Goal: Information Seeking & Learning: Check status

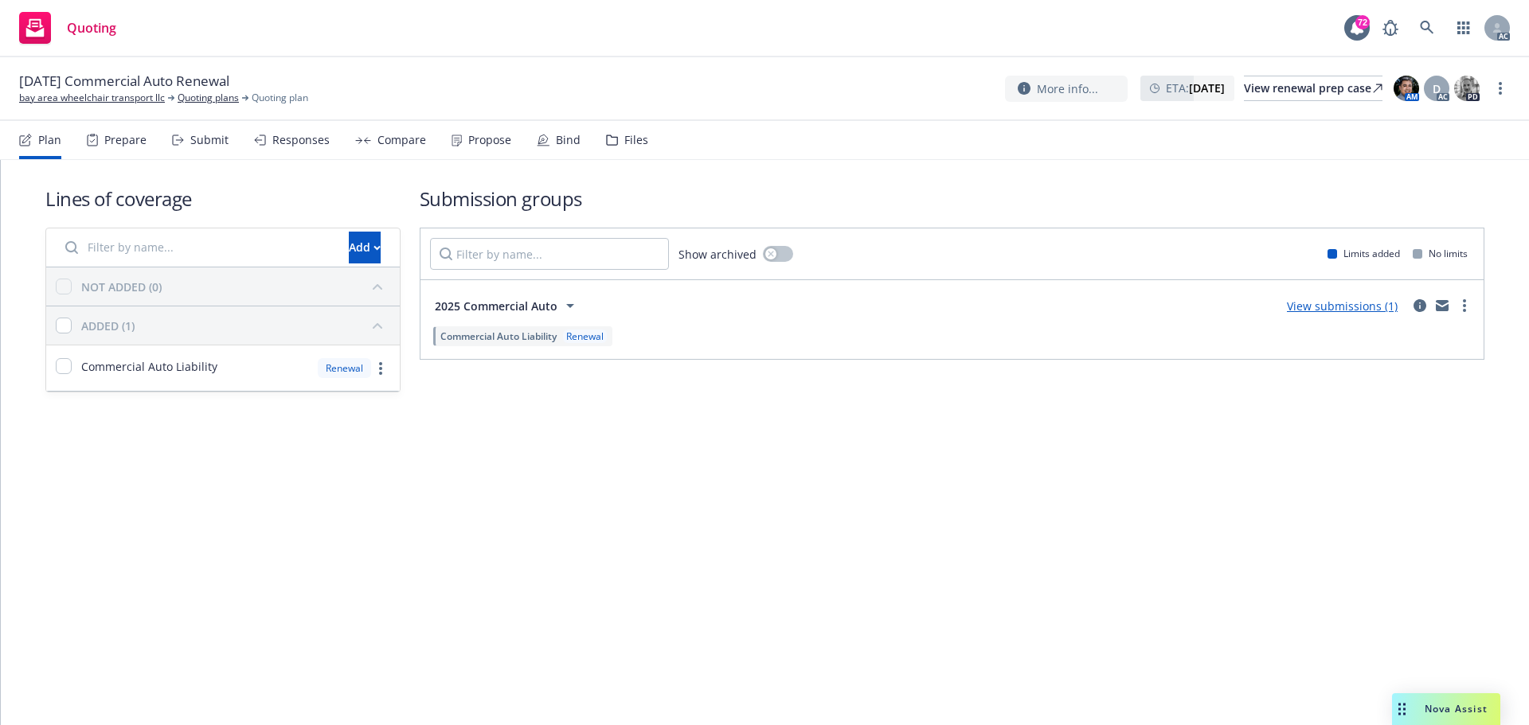
click at [214, 140] on div "Submit" at bounding box center [209, 140] width 38 height 13
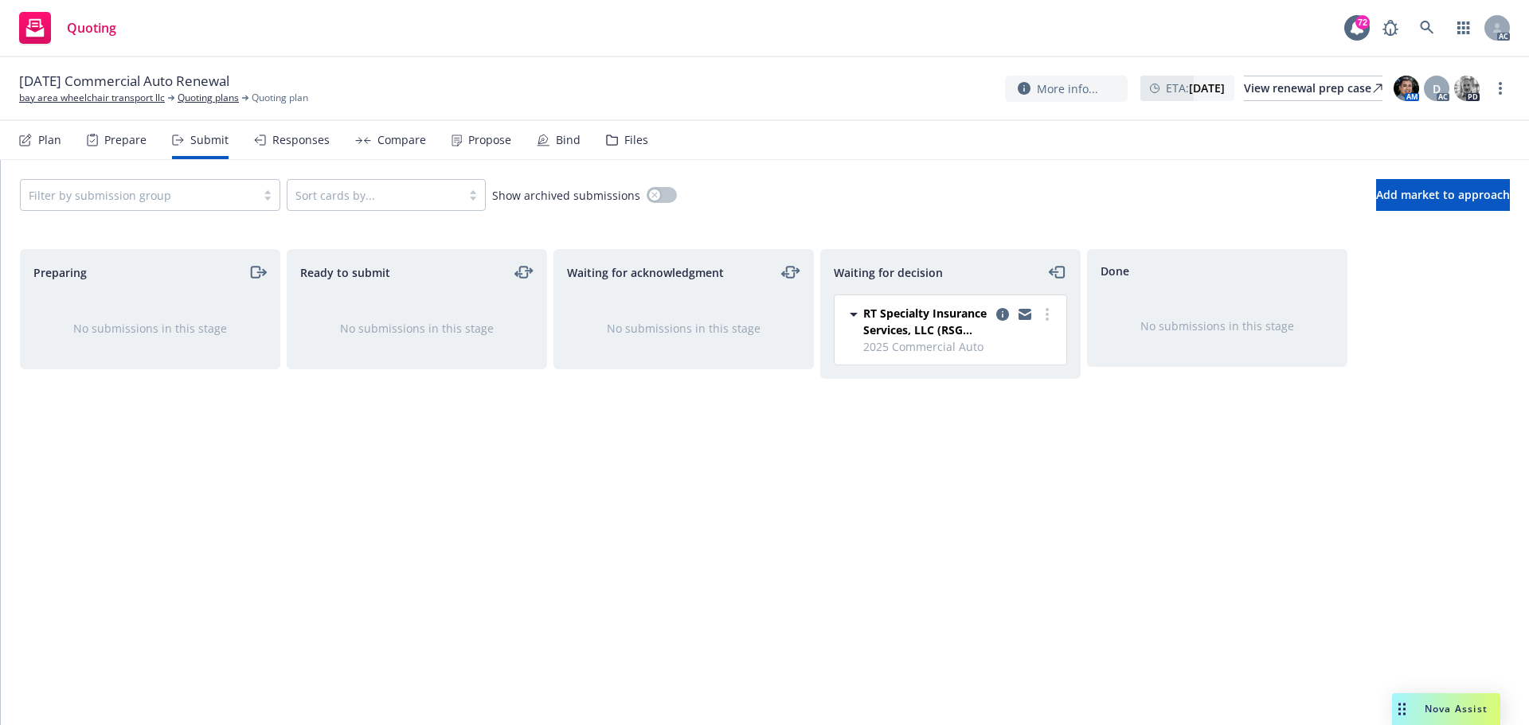
click at [288, 139] on div "Responses" at bounding box center [300, 140] width 57 height 13
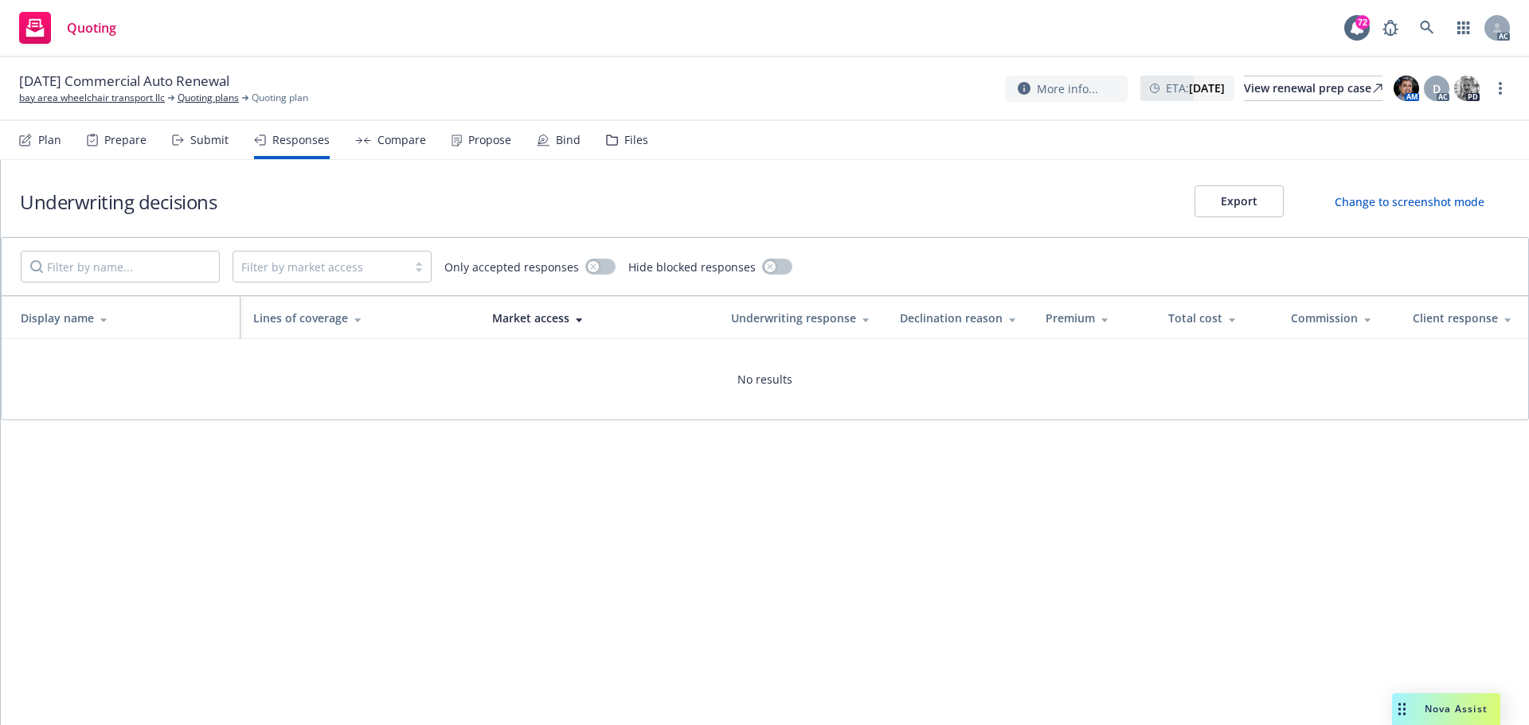
click at [483, 143] on div "Propose" at bounding box center [489, 140] width 43 height 13
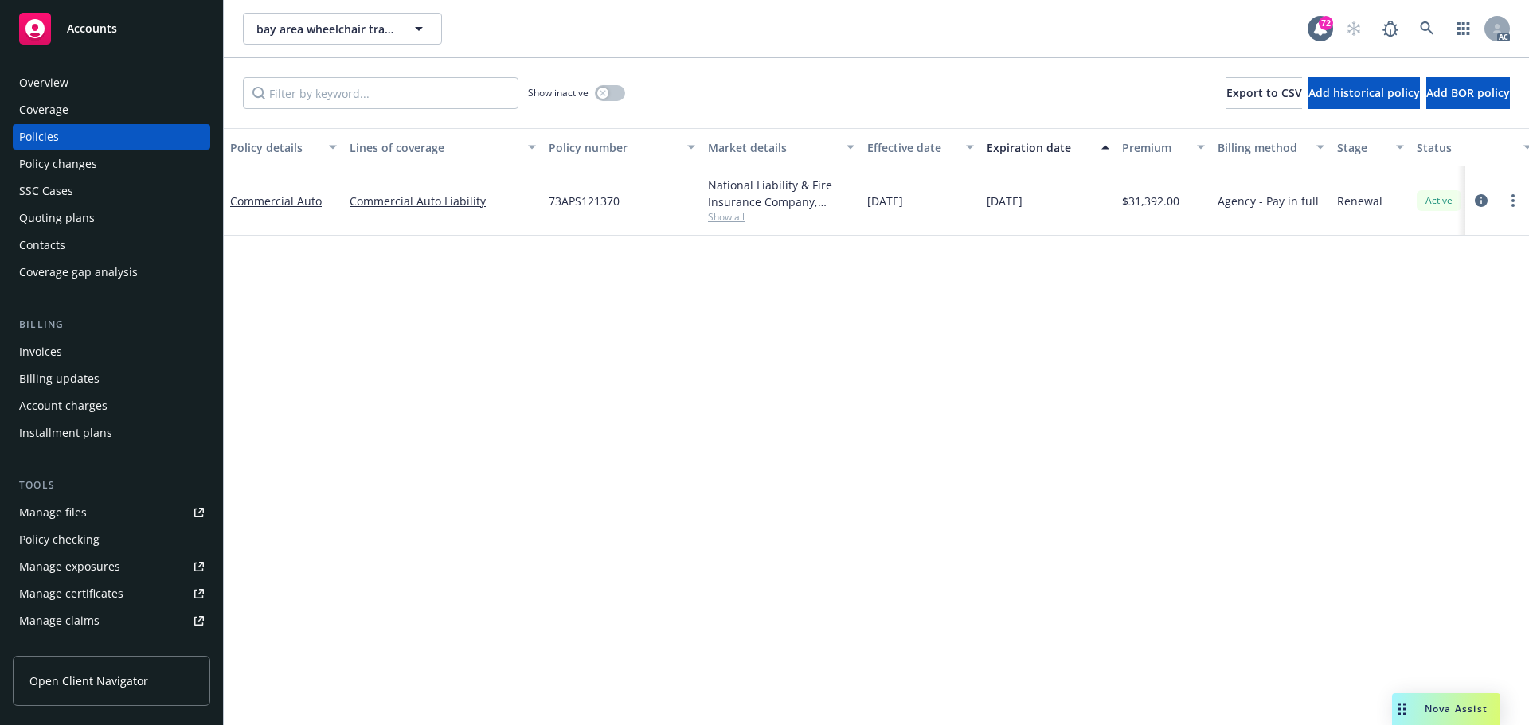
click at [61, 515] on div "Manage files" at bounding box center [53, 512] width 68 height 25
click at [111, 166] on div "Policy changes" at bounding box center [111, 163] width 185 height 25
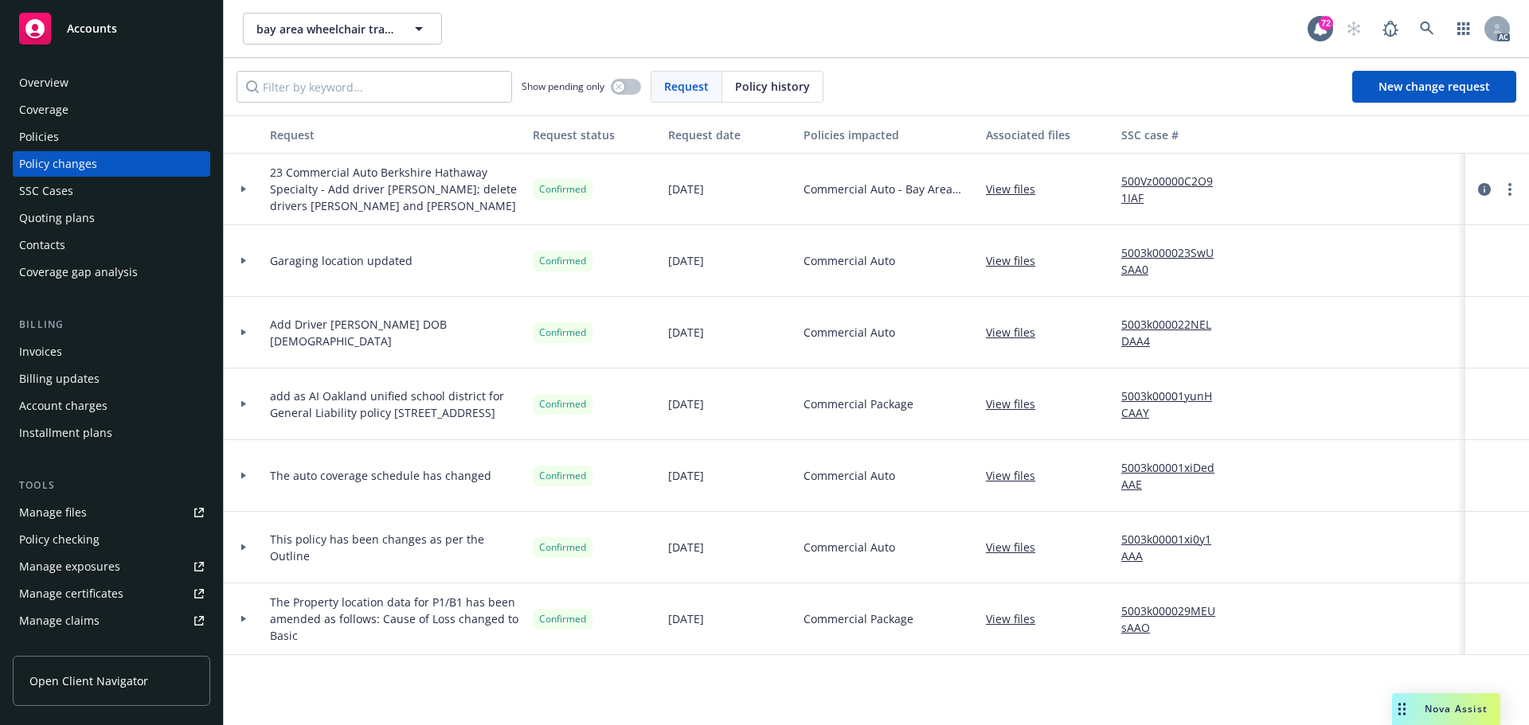
click at [80, 140] on div "Policies" at bounding box center [111, 136] width 185 height 25
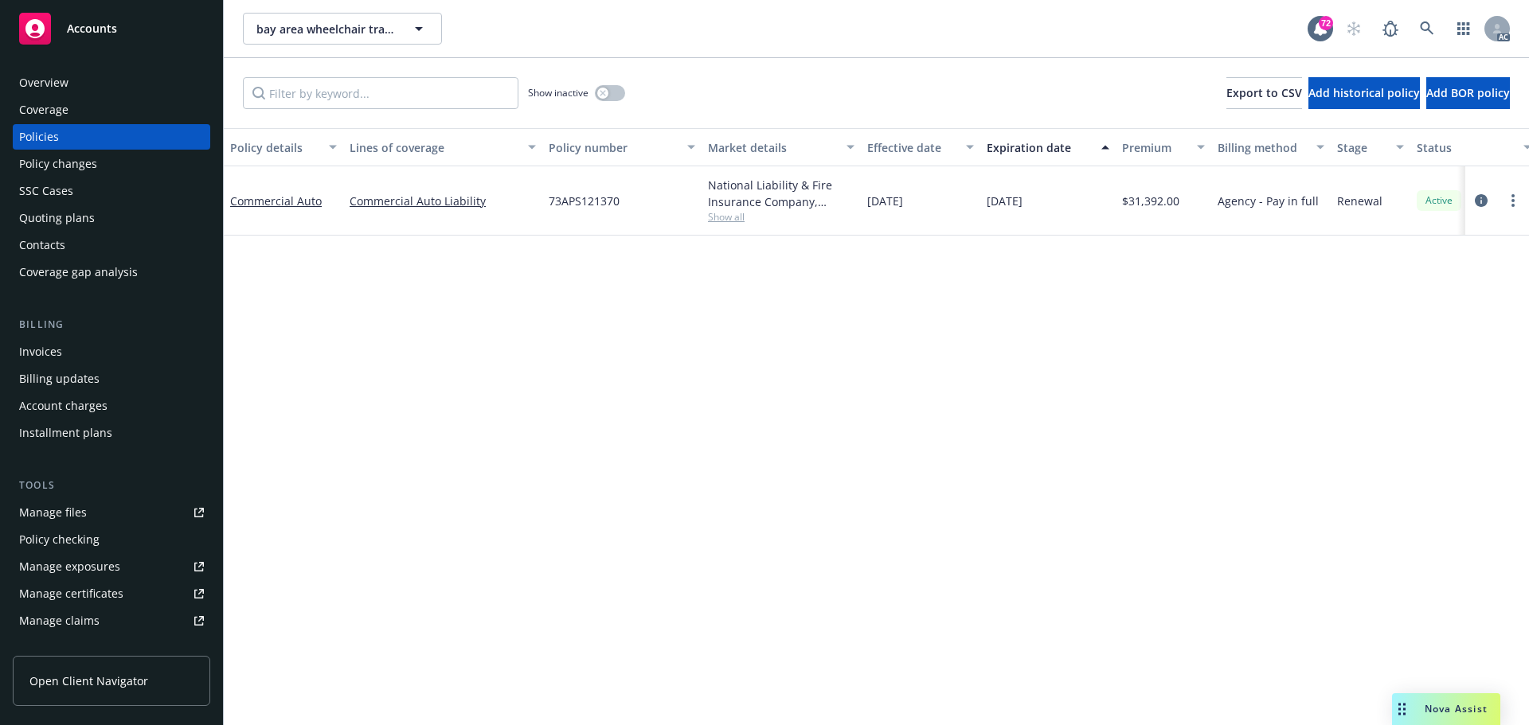
click at [35, 156] on div "Policy changes" at bounding box center [58, 163] width 78 height 25
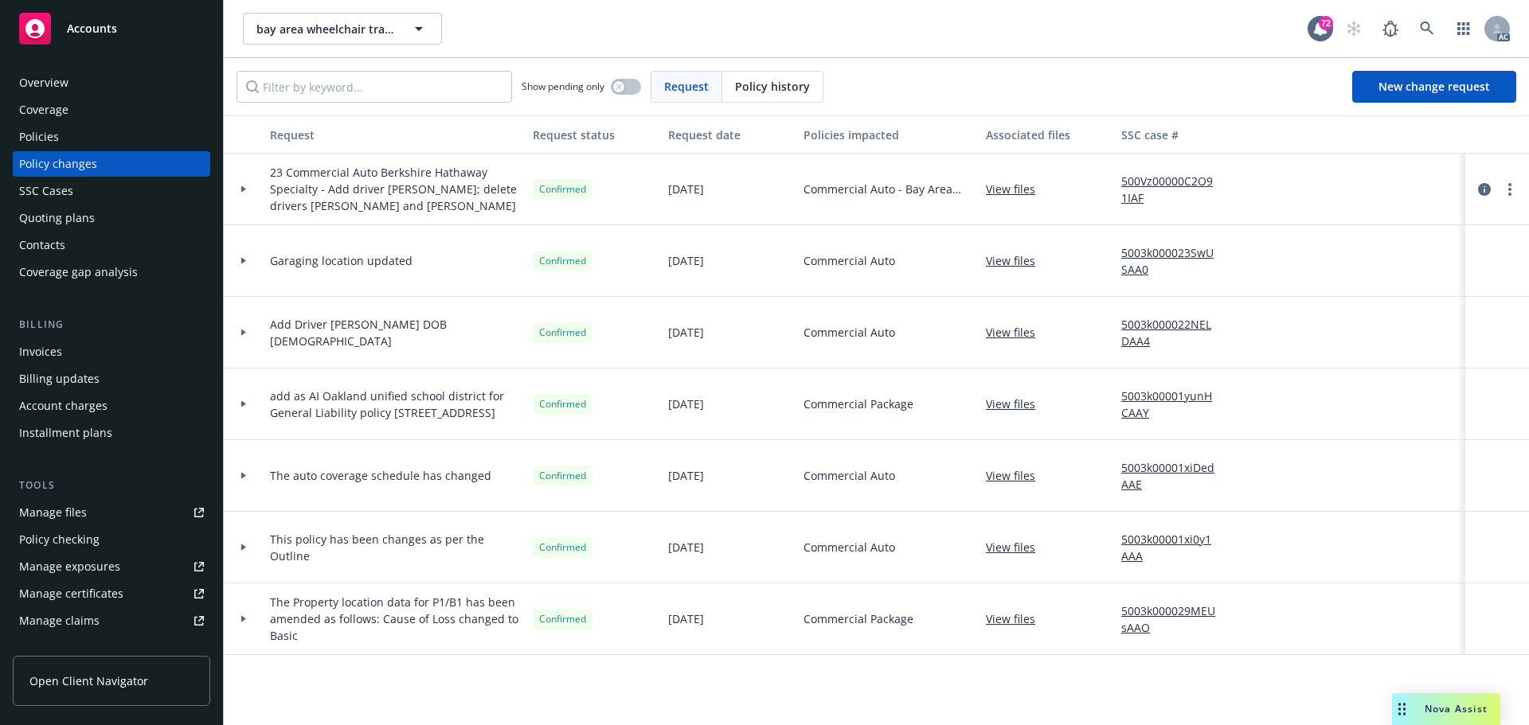
click at [57, 143] on div "Policies" at bounding box center [39, 136] width 40 height 25
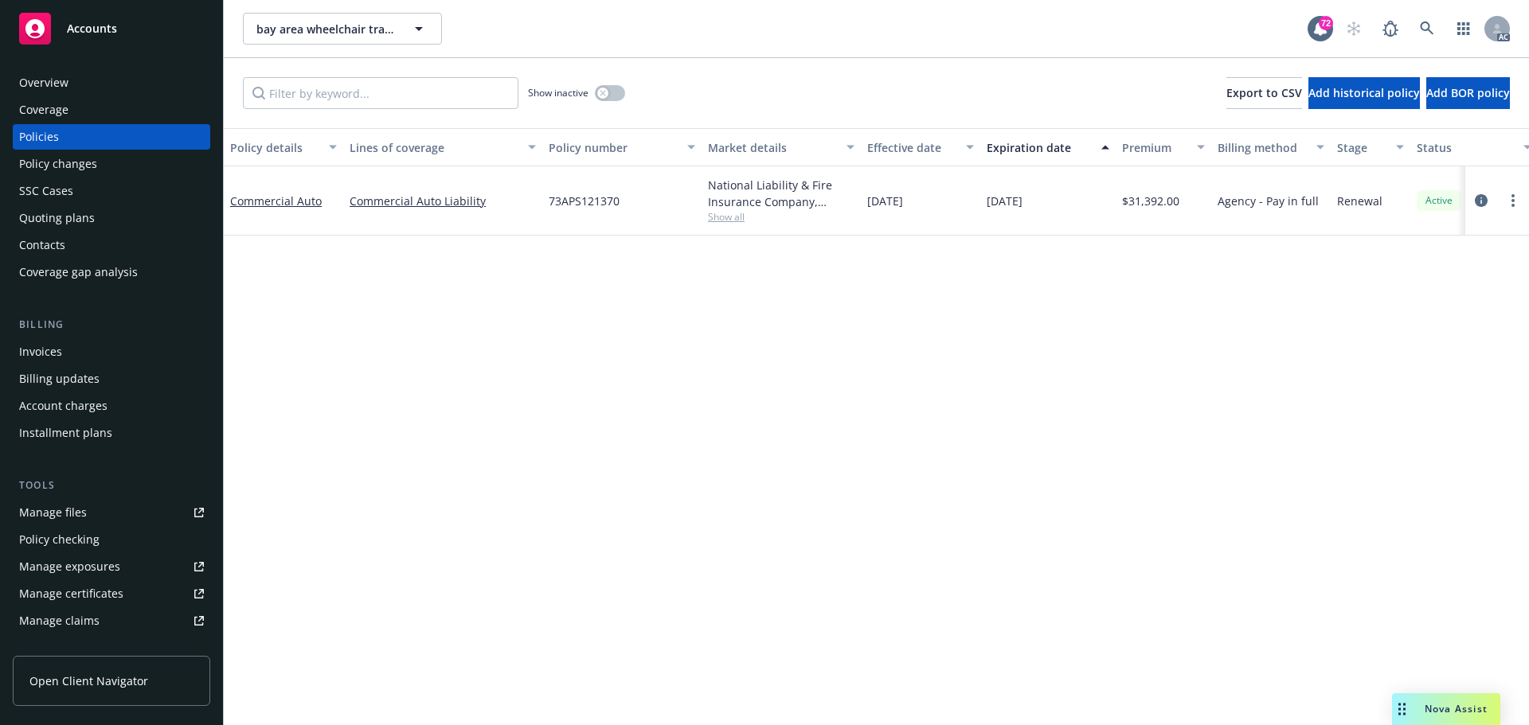
click at [573, 436] on div "Policy details Lines of coverage Policy number Market details Effective date Ex…" at bounding box center [876, 426] width 1305 height 597
click at [1480, 201] on icon "circleInformation" at bounding box center [1481, 200] width 13 height 13
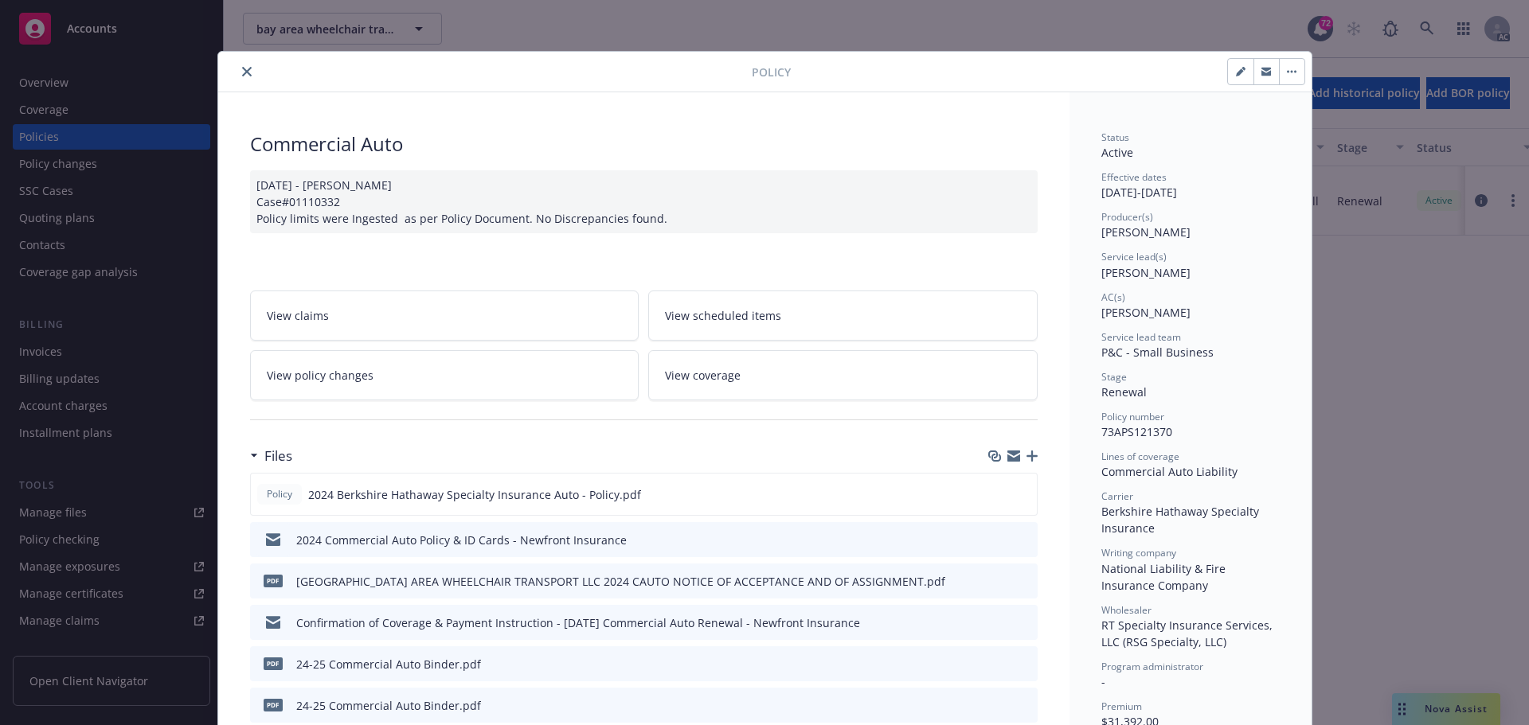
click at [242, 72] on icon "close" at bounding box center [247, 72] width 10 height 10
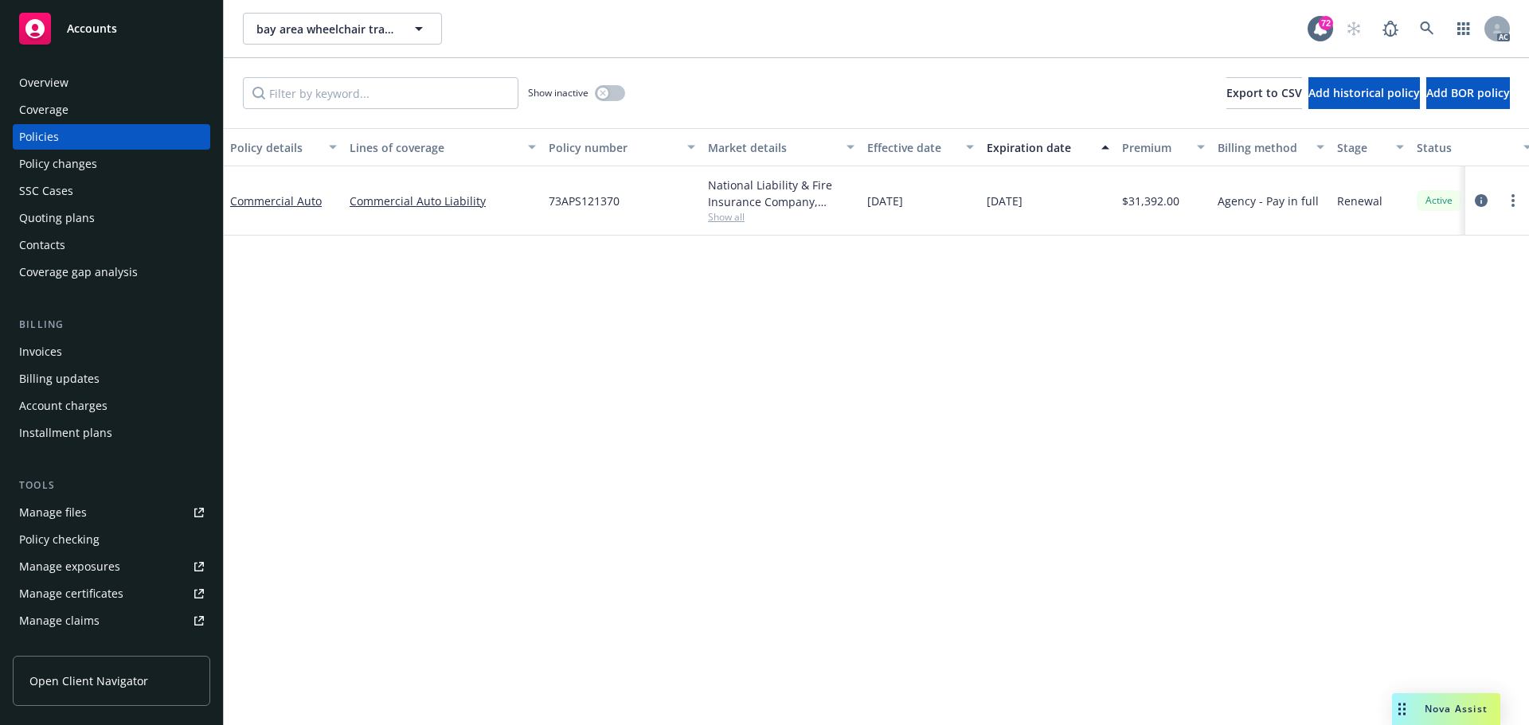
click at [788, 402] on div "Policy details Lines of coverage Policy number Market details Effective date Ex…" at bounding box center [876, 426] width 1305 height 597
click at [1482, 201] on icon "circleInformation" at bounding box center [1481, 200] width 13 height 13
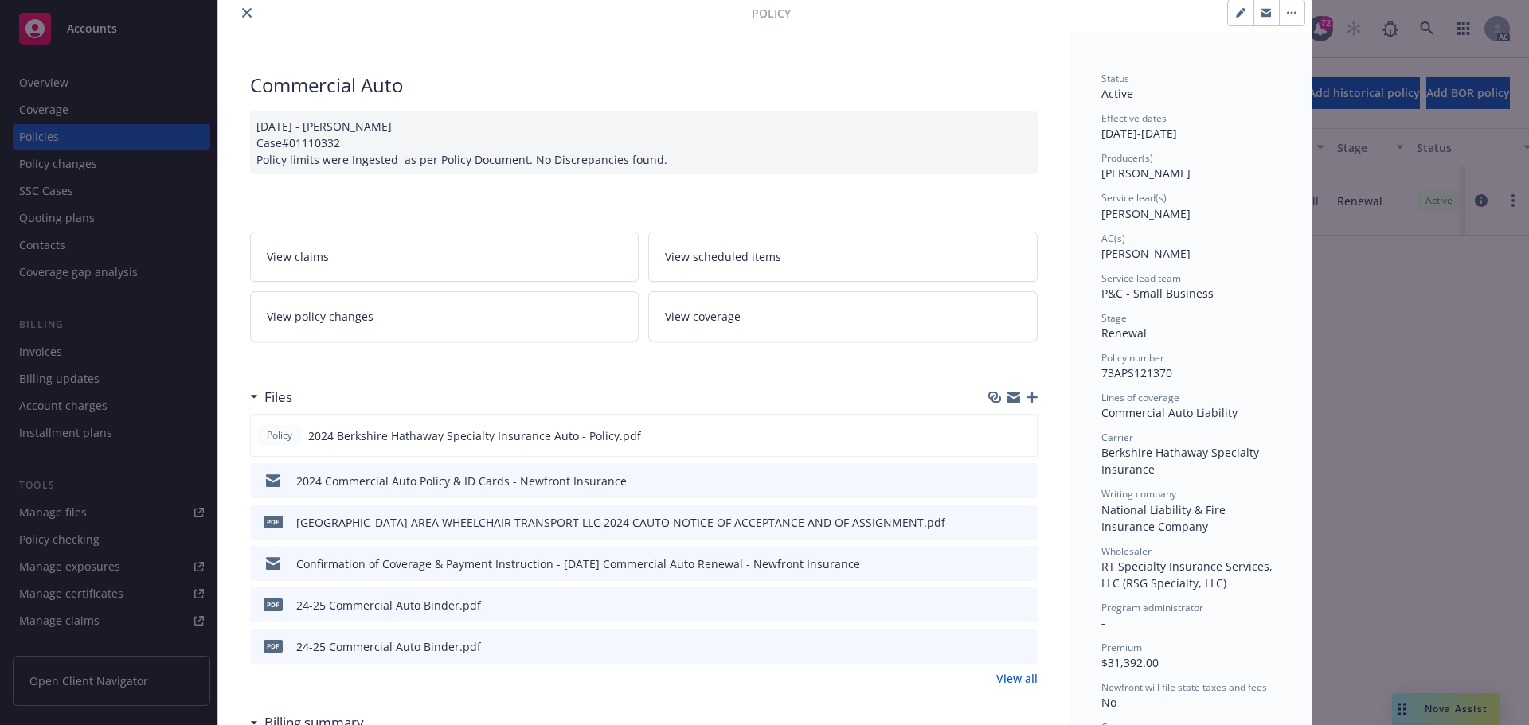
scroll to position [48, 0]
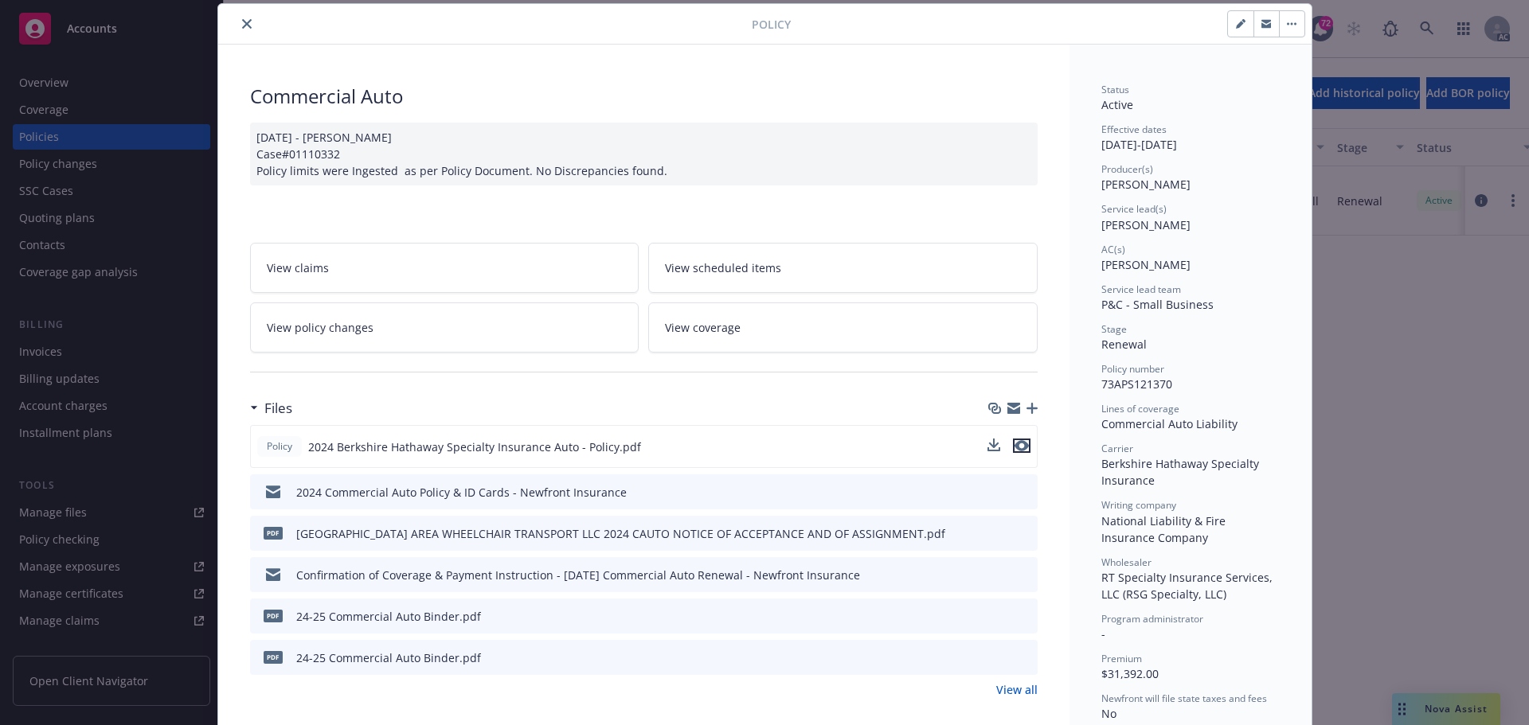
click at [1020, 445] on icon "preview file" at bounding box center [1021, 445] width 14 height 11
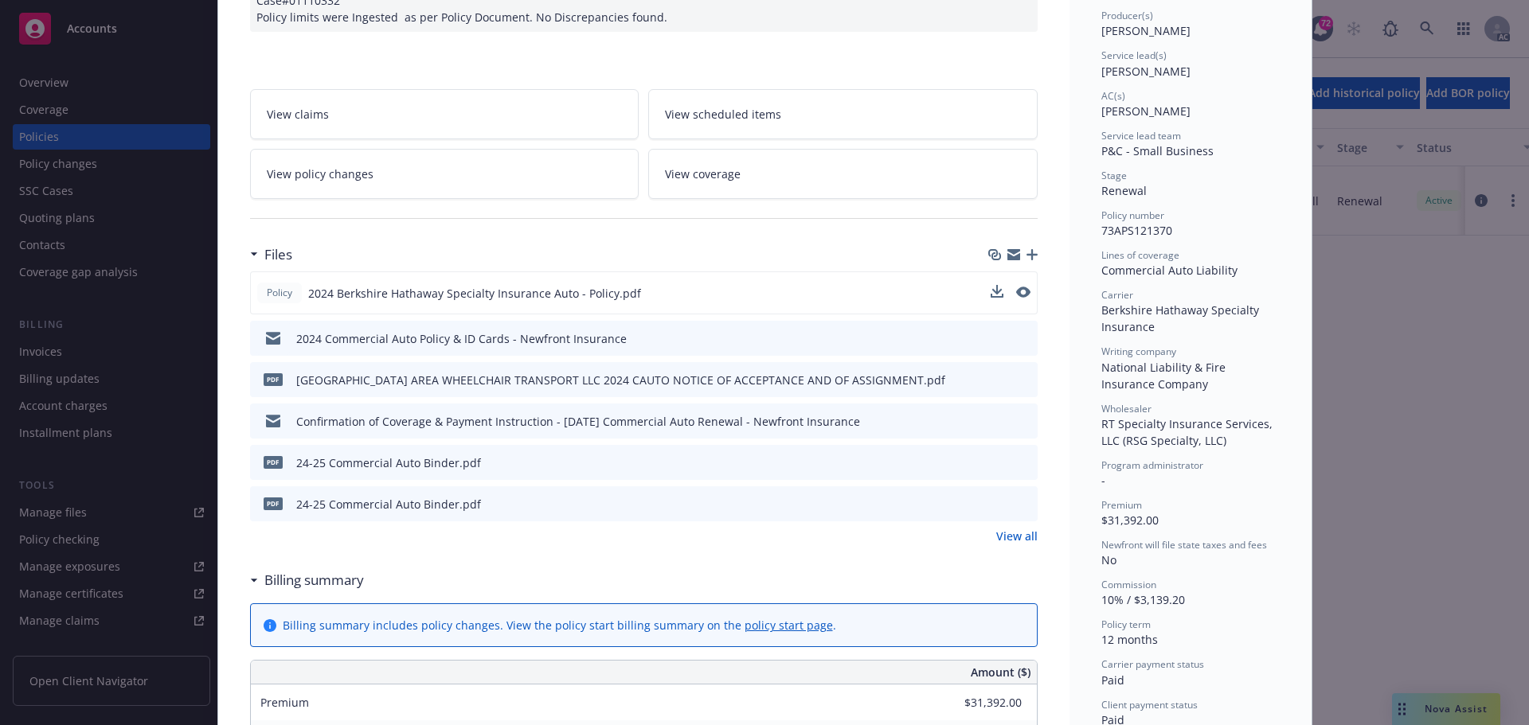
scroll to position [207, 0]
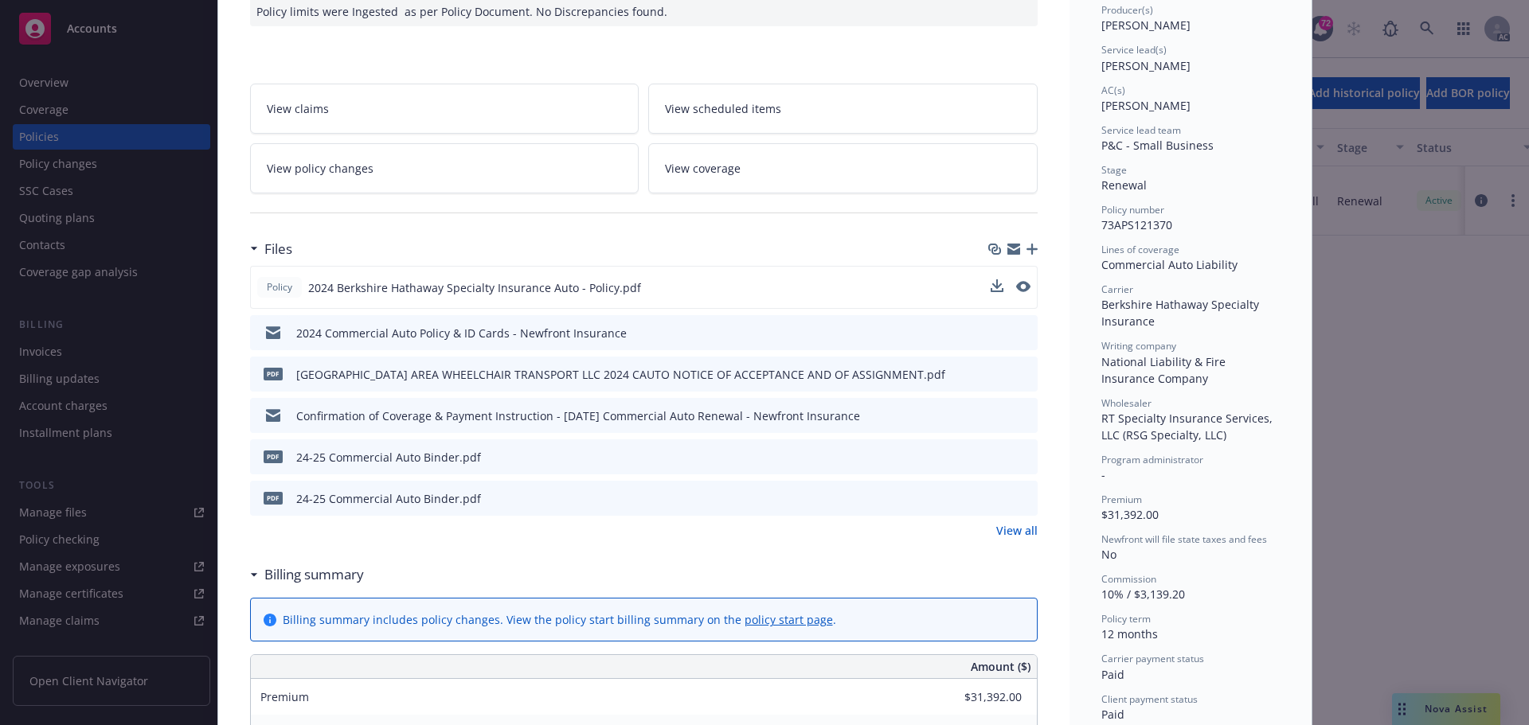
click at [1016, 460] on icon "preview file" at bounding box center [1022, 456] width 14 height 11
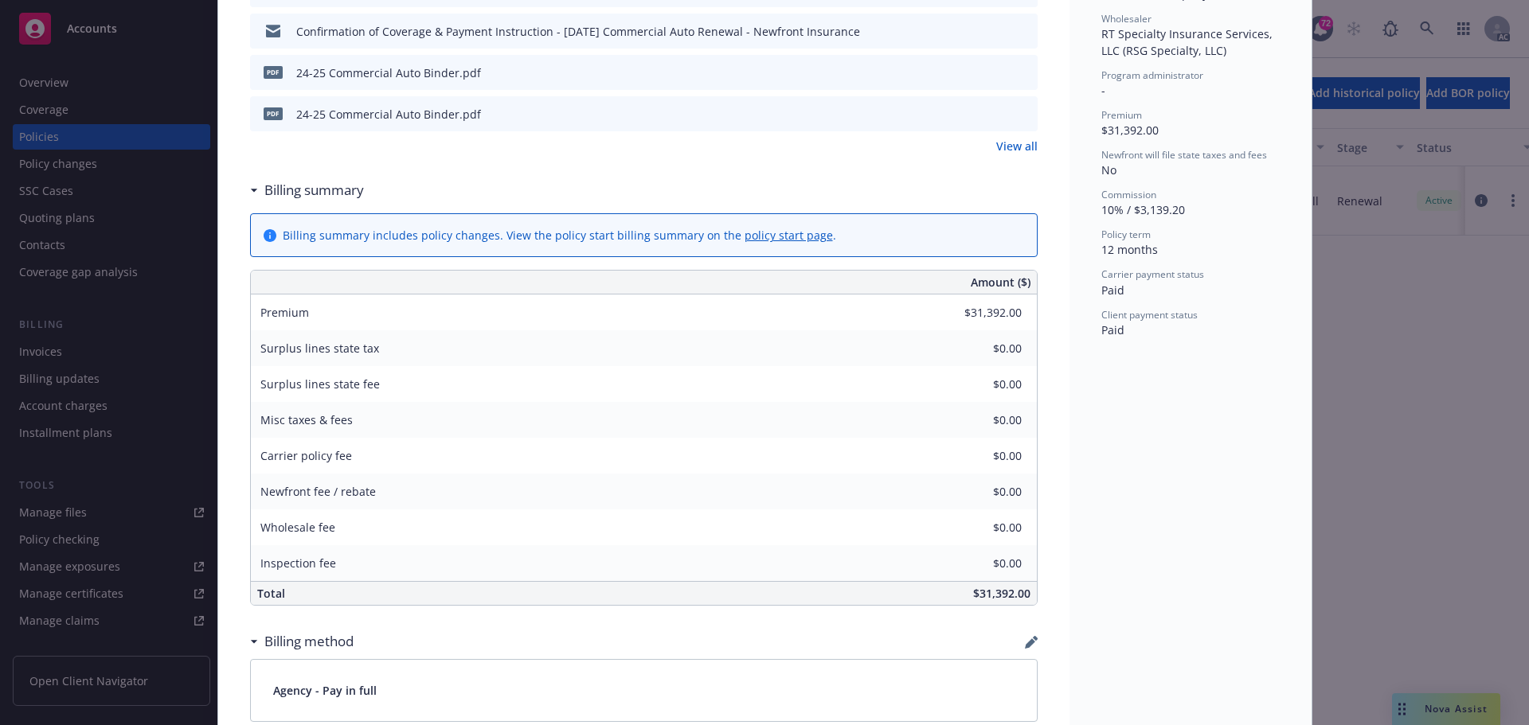
scroll to position [605, 0]
